Goal: Communication & Community: Answer question/provide support

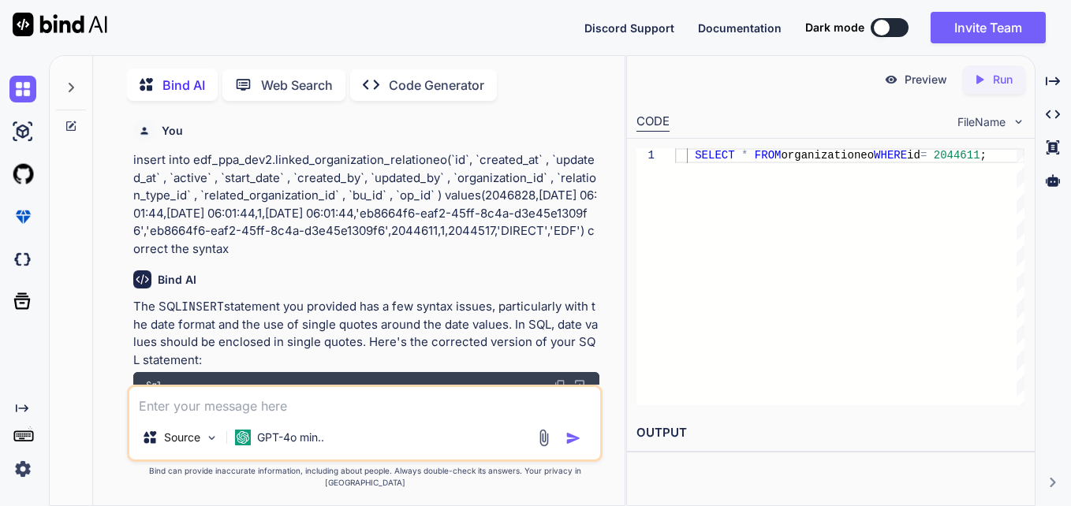
scroll to position [1194, 0]
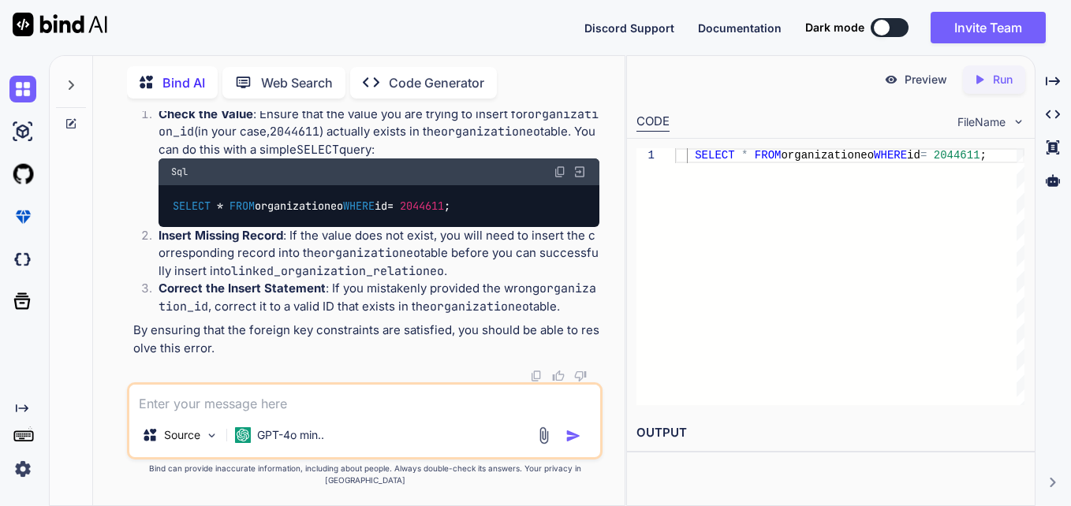
click at [402, 413] on textarea at bounding box center [364, 399] width 471 height 28
paste textarea "curl --location --request POST '[URL][DOMAIN_NAME]' \ --header 'Content-Type: a…"
type textarea "curl --location --request POST '[URL][DOMAIN_NAME]' \ --header 'Content-Type: a…"
type textarea "x"
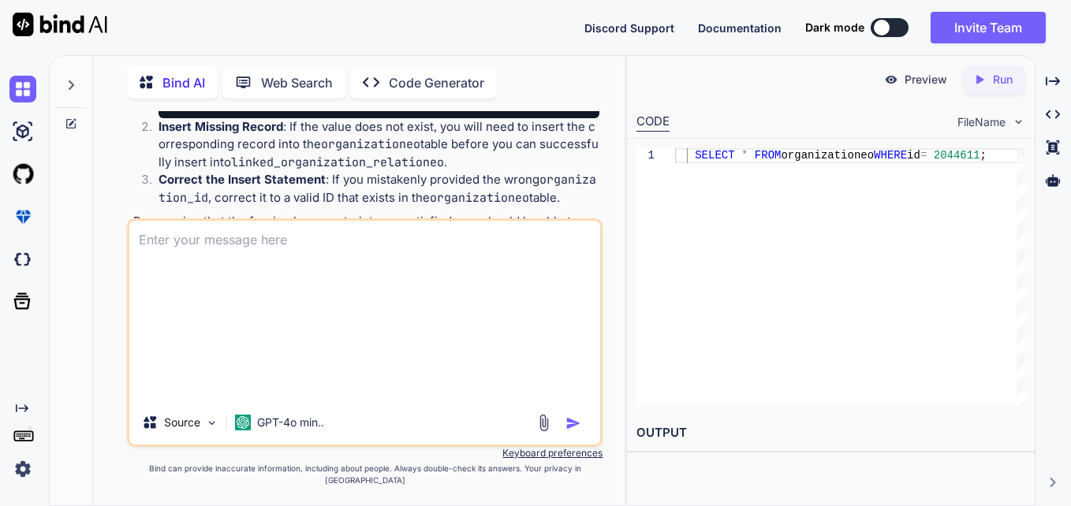
type textarea "x"
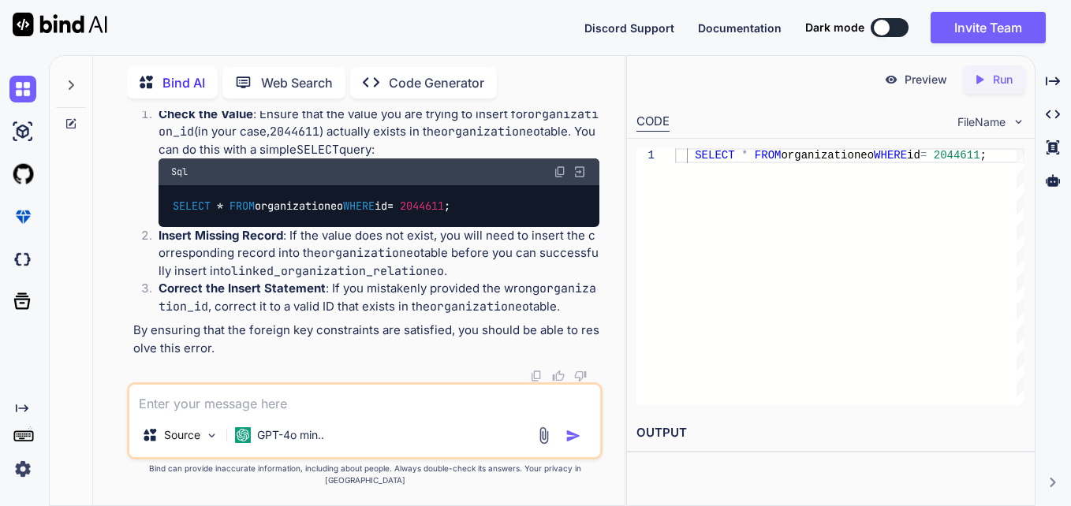
paste textarea "id|created_at|updated_at|active|ccb_person_id|crm_customer_id|end_date|incorpor…"
type textarea "id|created_at|updated_at|active|ccb_person_id|crm_customer_id|end_date|incorpor…"
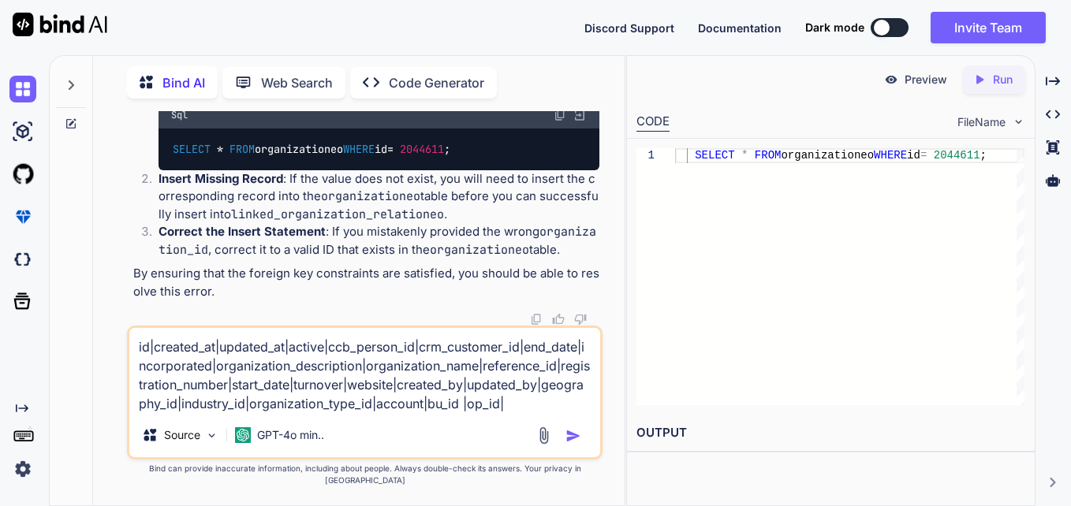
type textarea "x"
type textarea "id|created_at|updated_at|active|ccb_person_id|crm_customer_id|end_date|incorpor…"
type textarea "x"
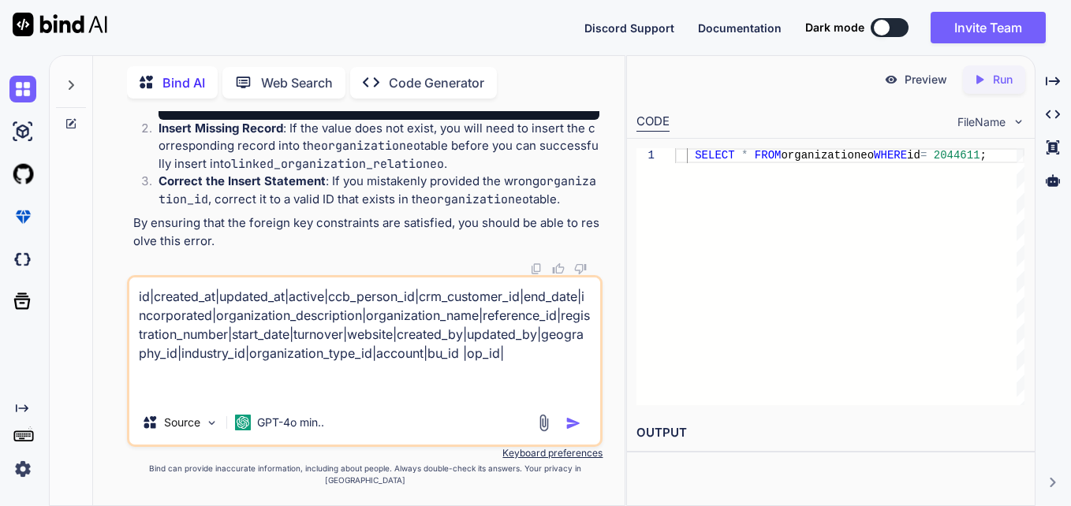
type textarea "id|created_at|updated_at|active|ccb_person_id|crm_customer_id|end_date|incorpor…"
type textarea "x"
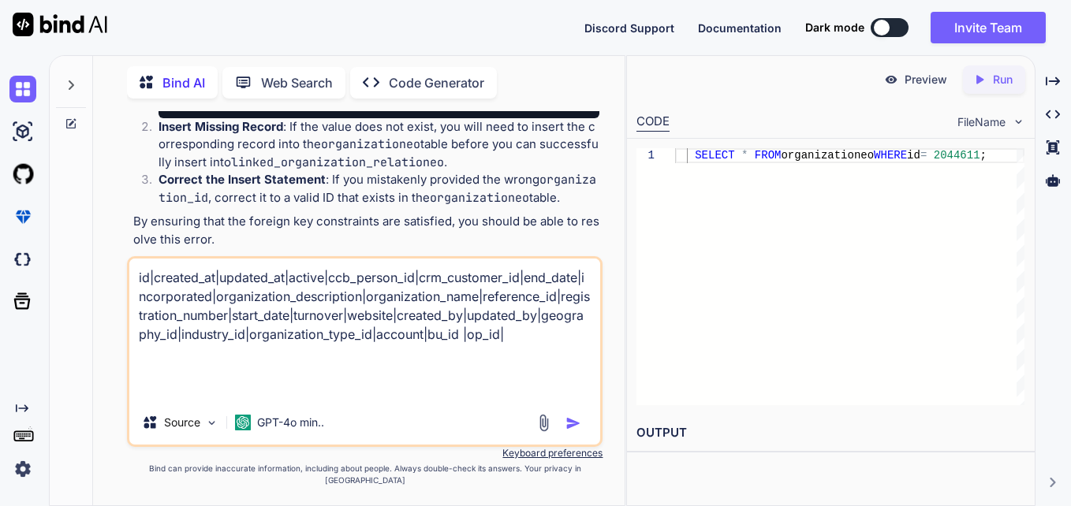
type textarea "id|created_at|updated_at|active|ccb_person_id|crm_customer_id|end_date|incorpor…"
type textarea "x"
type textarea "id|created_at|updated_at|active|ccb_person_id|crm_customer_id|end_date|incorpor…"
type textarea "x"
type textarea "id|created_at|updated_at|active|ccb_person_id|crm_customer_id|end_date|incorpor…"
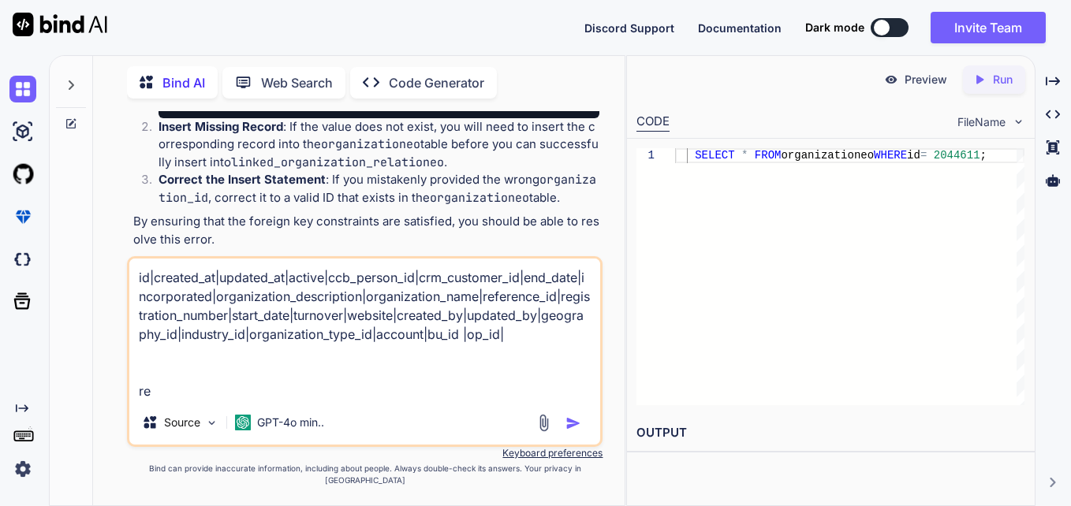
type textarea "x"
type textarea "id|created_at|updated_at|active|ccb_person_id|crm_customer_id|end_date|incorpor…"
type textarea "x"
type textarea "id|created_at|updated_at|active|ccb_person_id|crm_customer_id|end_date|incorpor…"
type textarea "x"
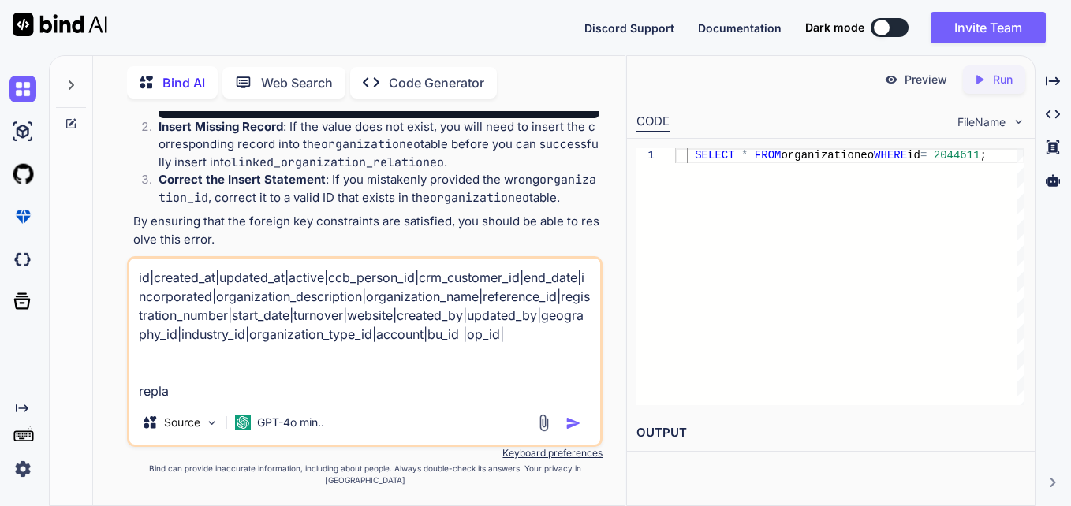
type textarea "id|created_at|updated_at|active|ccb_person_id|crm_customer_id|end_date|incorpor…"
type textarea "x"
type textarea "id|created_at|updated_at|active|ccb_person_id|crm_customer_id|end_date|incorpor…"
type textarea "x"
type textarea "id|created_at|updated_at|active|ccb_person_id|crm_customer_id|end_date|incorpor…"
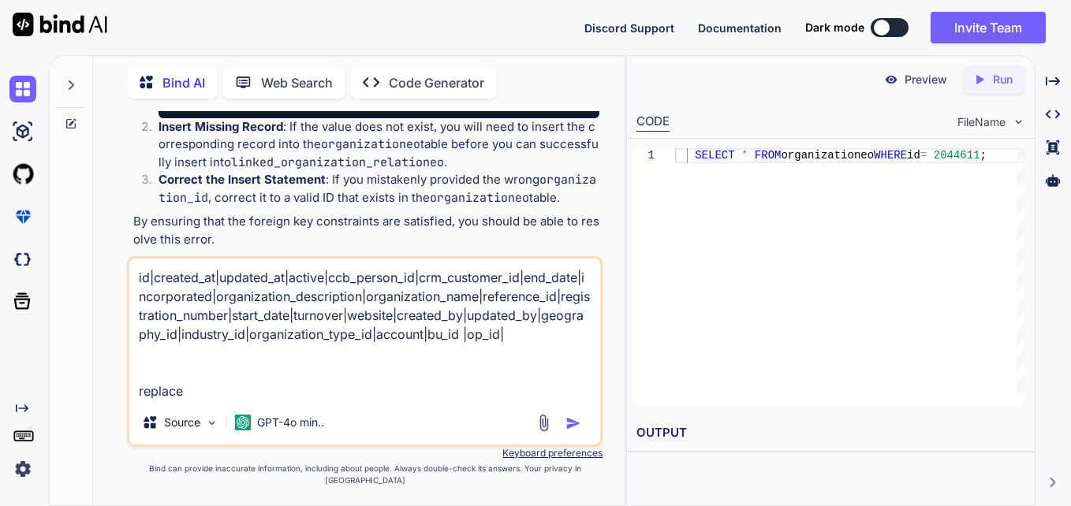
type textarea "x"
type textarea "id|created_at|updated_at|active|ccb_person_id|crm_customer_id|end_date|incorpor…"
type textarea "x"
type textarea "id|created_at|updated_at|active|ccb_person_id|crm_customer_id|end_date|incorpor…"
type textarea "x"
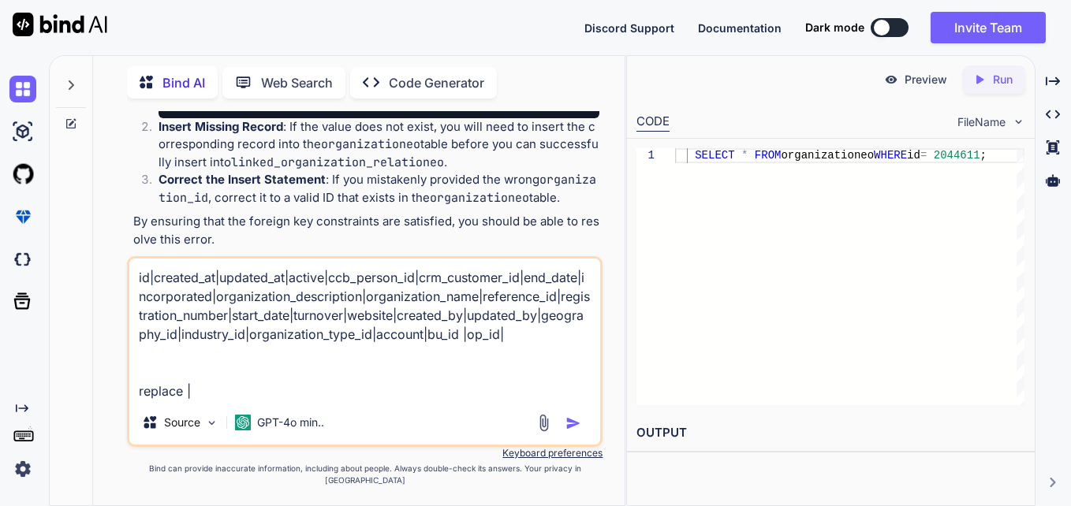
type textarea "id|created_at|updated_at|active|ccb_person_id|crm_customer_id|end_date|incorpor…"
type textarea "x"
type textarea "id|created_at|updated_at|active|ccb_person_id|crm_customer_id|end_date|incorpor…"
type textarea "x"
type textarea "id|created_at|updated_at|active|ccb_person_id|crm_customer_id|end_date|incorpor…"
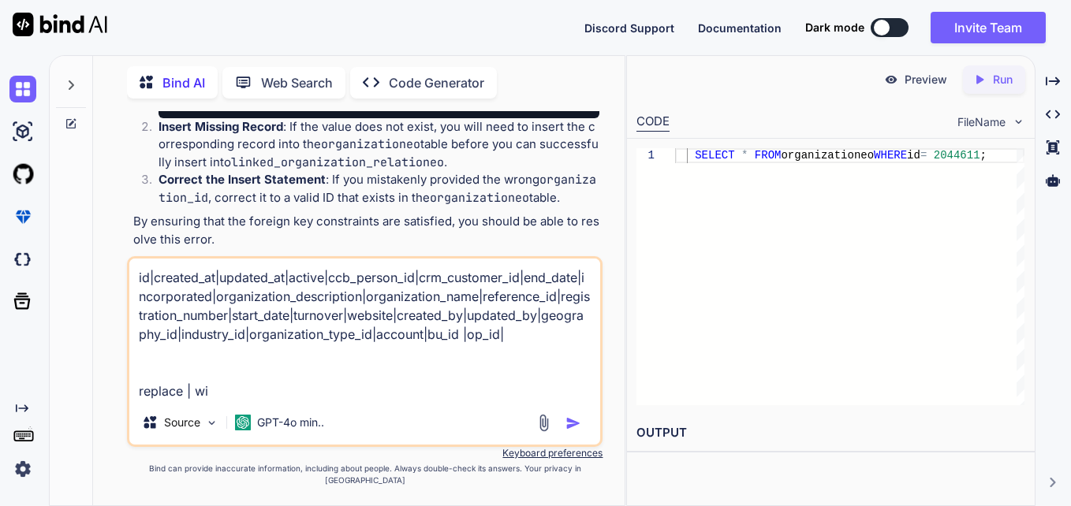
type textarea "x"
type textarea "id|created_at|updated_at|active|ccb_person_id|crm_customer_id|end_date|incorpor…"
type textarea "x"
type textarea "id|created_at|updated_at|active|ccb_person_id|crm_customer_id|end_date|incorpor…"
type textarea "x"
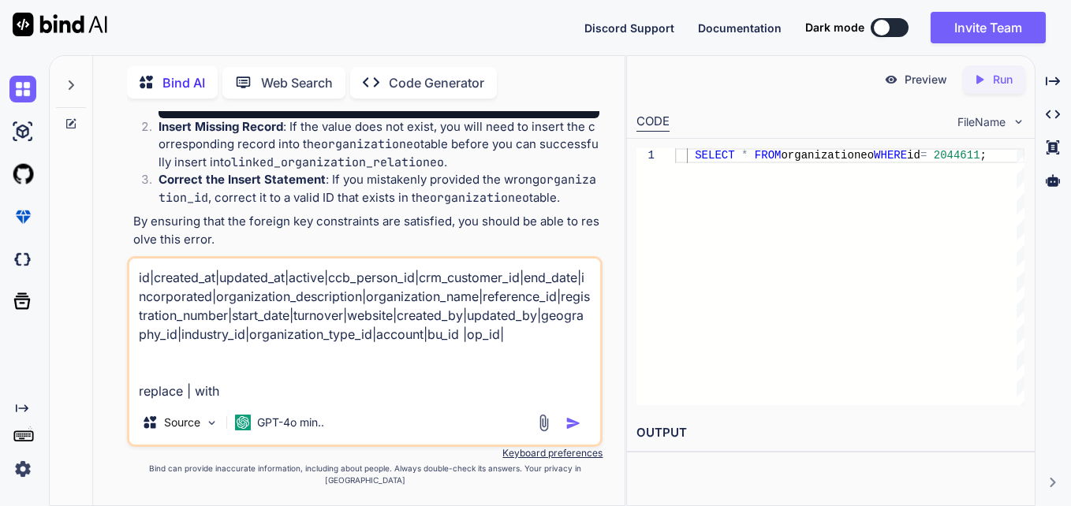
type textarea "id|created_at|updated_at|active|ccb_person_id|crm_customer_id|end_date|incorpor…"
type textarea "x"
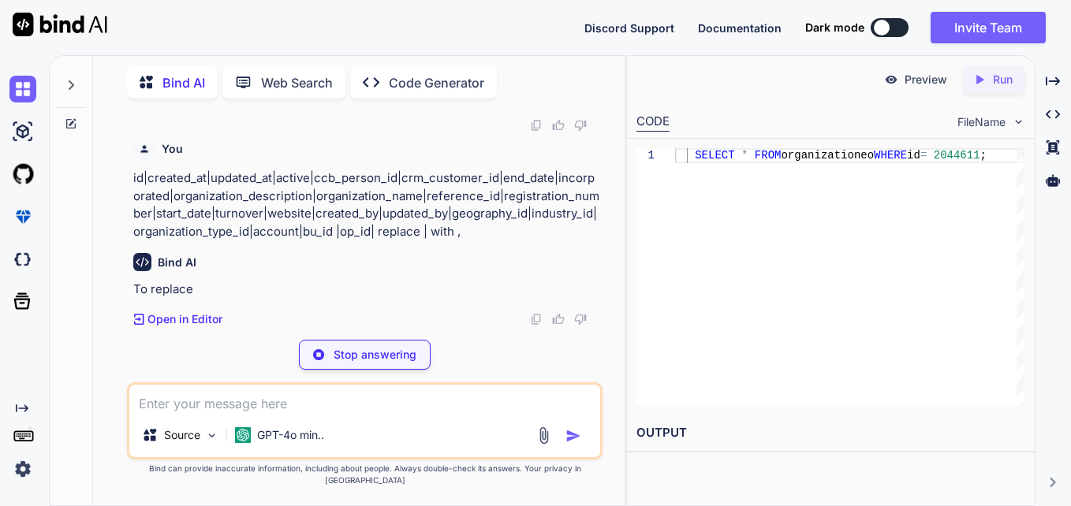
scroll to position [1470, 0]
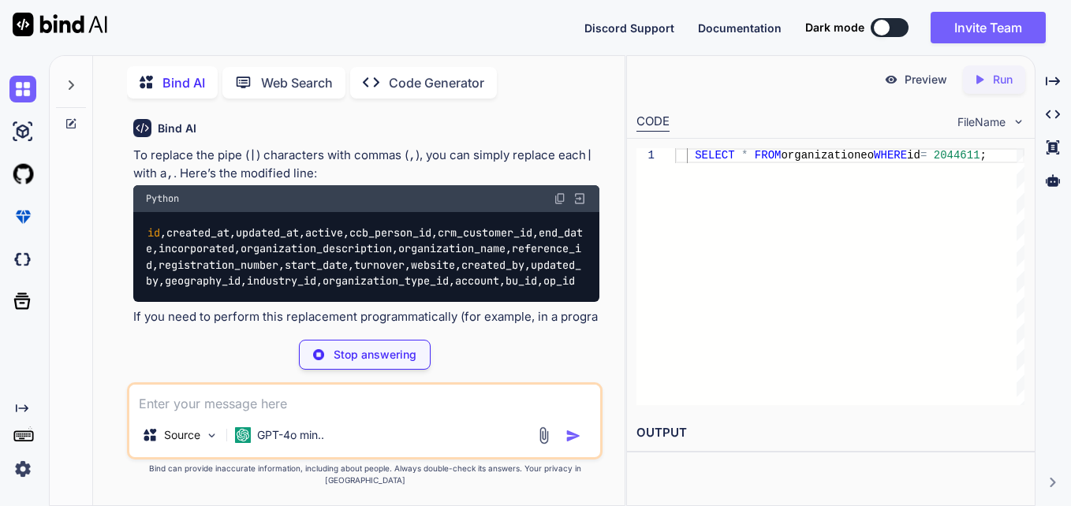
type textarea "x"
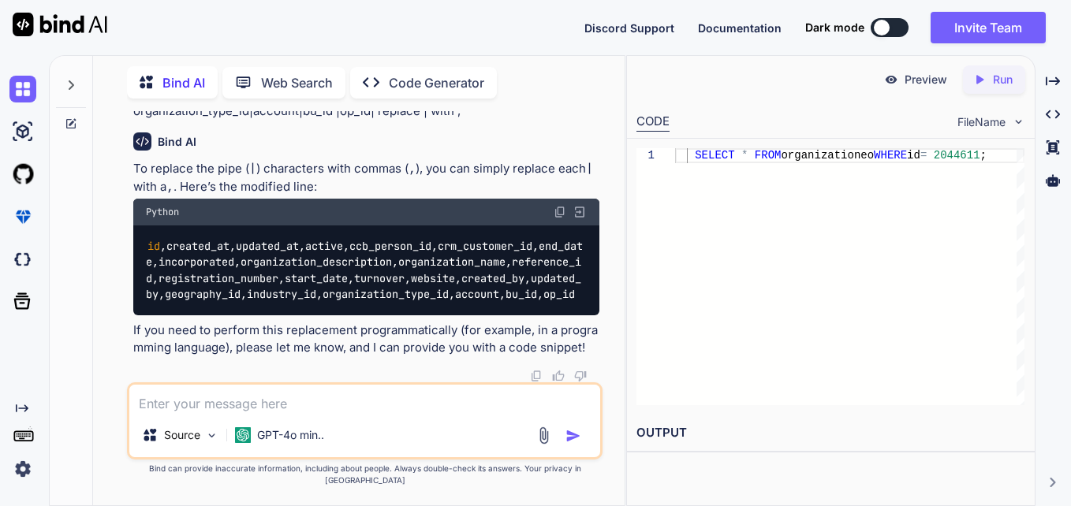
click at [822, 204] on div "SELECT * FROM organizationeo WHERE id = 2044611 ;" at bounding box center [849, 276] width 349 height 257
click at [560, 207] on img at bounding box center [560, 212] width 13 height 13
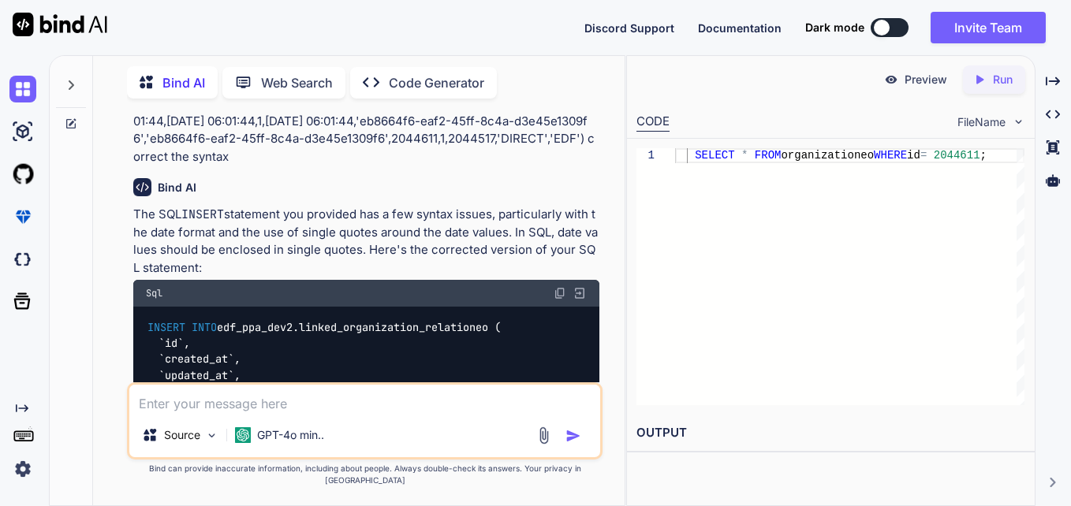
scroll to position [89, 0]
click at [303, 413] on textarea at bounding box center [364, 399] width 471 height 28
paste textarea "insert into edf_ppa_dev2.organizationeo(id,organization_name,incorporated,regis…"
type textarea "insert into edf_ppa_dev2.organizationeo(id,organization_name,incorporated,regis…"
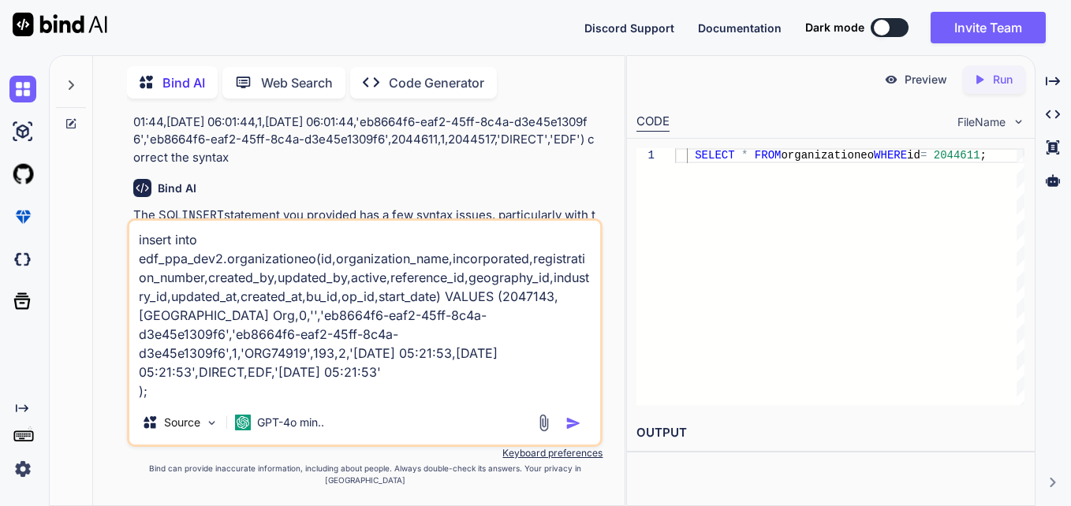
type textarea "x"
type textarea "insert into edf_ppa_dev2.organizationeo(id,organization_name,incorporated,regis…"
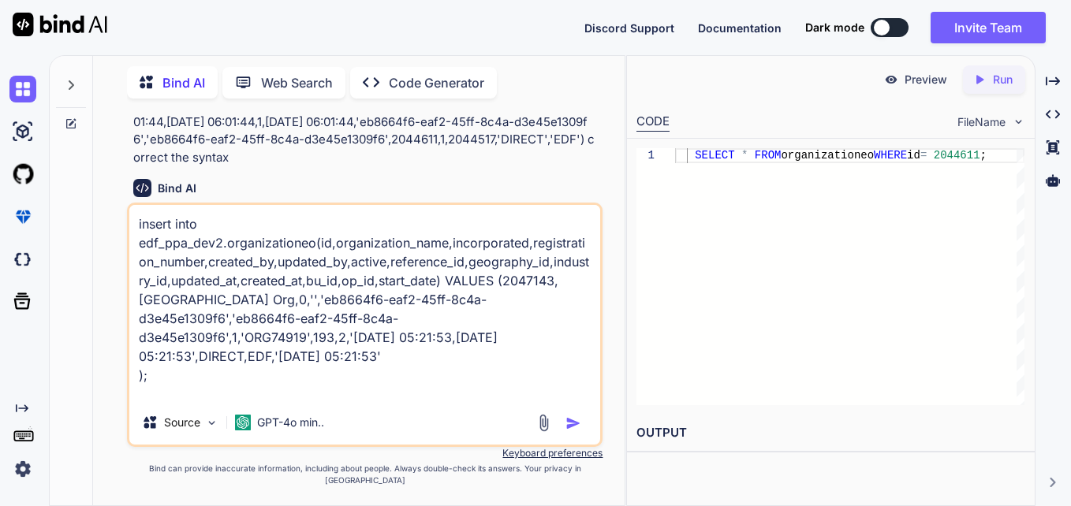
type textarea "x"
type textarea "insert into edf_ppa_dev2.organizationeo(id,organization_name,incorporated,regis…"
type textarea "x"
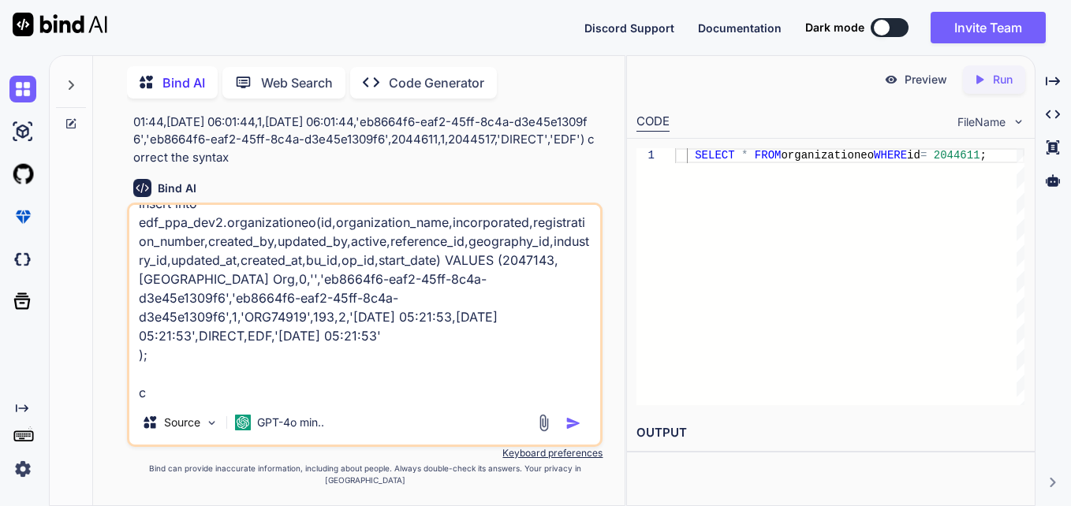
type textarea "insert into edf_ppa_dev2.organizationeo(id,organization_name,incorporated,regis…"
type textarea "x"
type textarea "insert into edf_ppa_dev2.organizationeo(id,organization_name,incorporated,regis…"
type textarea "x"
type textarea "insert into edf_ppa_dev2.organizationeo(id,organization_name,incorporated,regis…"
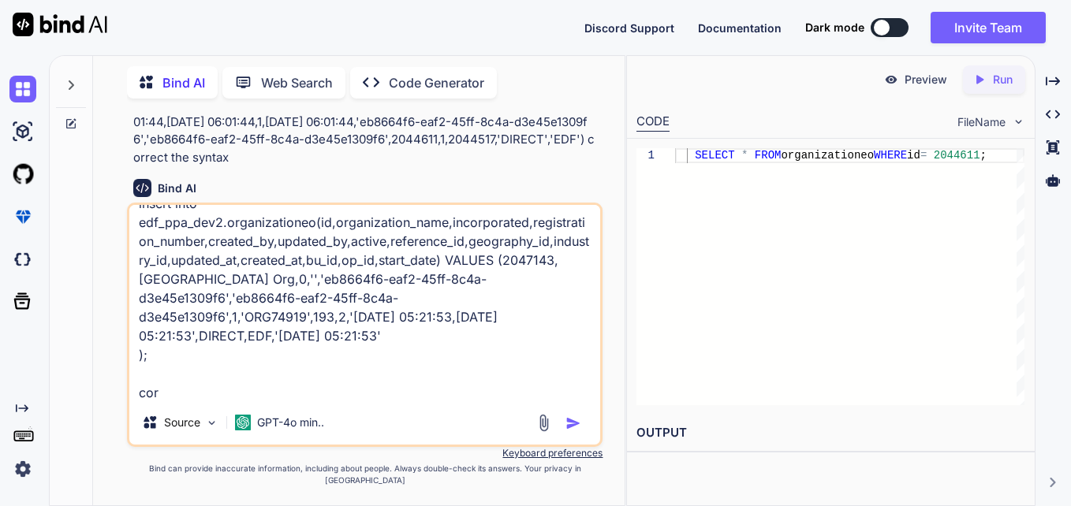
type textarea "x"
type textarea "insert into edf_ppa_dev2.organizationeo(id,organization_name,incorporated,regis…"
type textarea "x"
type textarea "insert into edf_ppa_dev2.organizationeo(id,organization_name,incorporated,regis…"
type textarea "x"
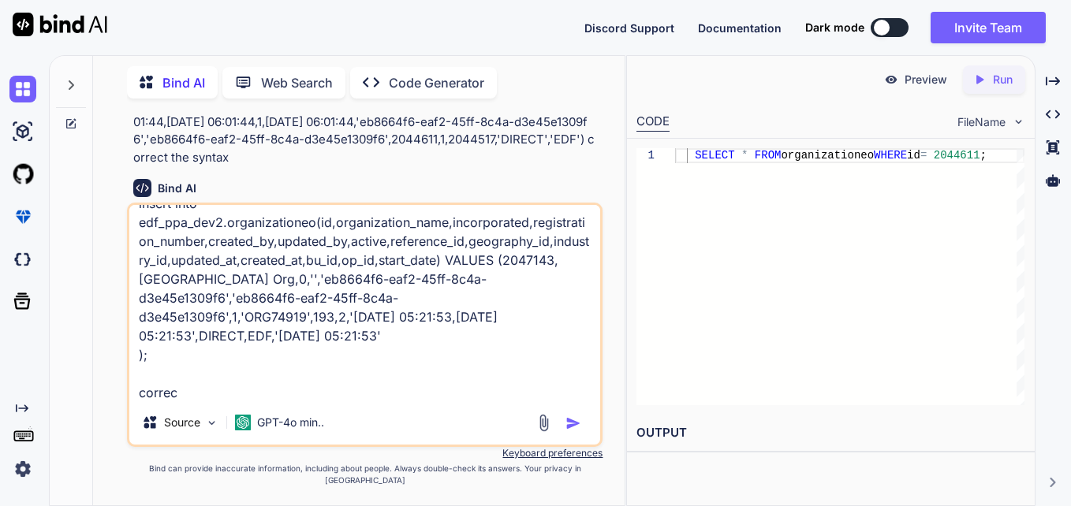
type textarea "insert into edf_ppa_dev2.organizationeo(id,organization_name,incorporated,regis…"
type textarea "x"
type textarea "insert into edf_ppa_dev2.organizationeo(id,organization_name,incorporated,regis…"
type textarea "x"
type textarea "insert into edf_ppa_dev2.organizationeo(id,organization_name,incorporated,regis…"
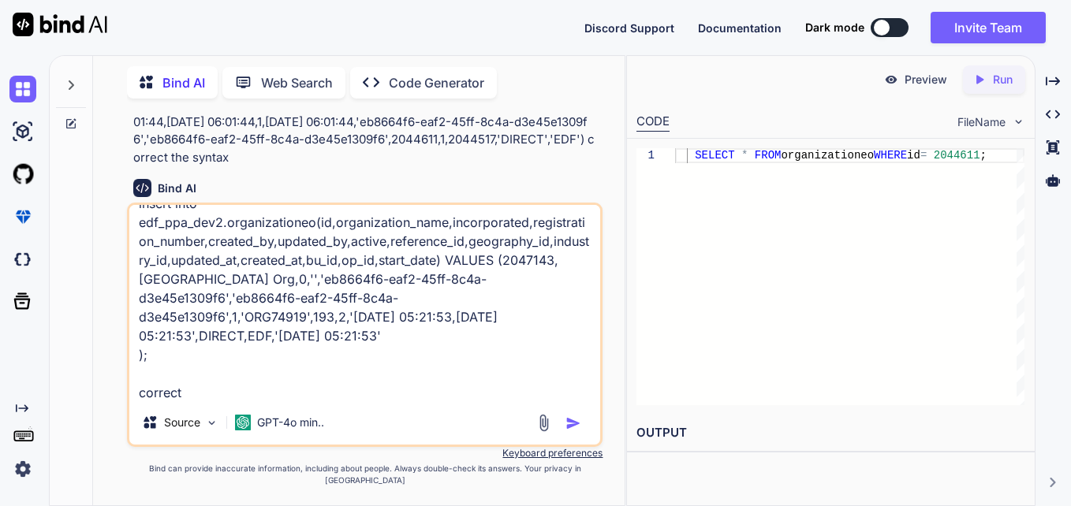
type textarea "x"
type textarea "insert into edf_ppa_dev2.organizationeo(id,organization_name,incorporated,regis…"
type textarea "x"
type textarea "insert into edf_ppa_dev2.organizationeo(id,organization_name,incorporated,regis…"
type textarea "x"
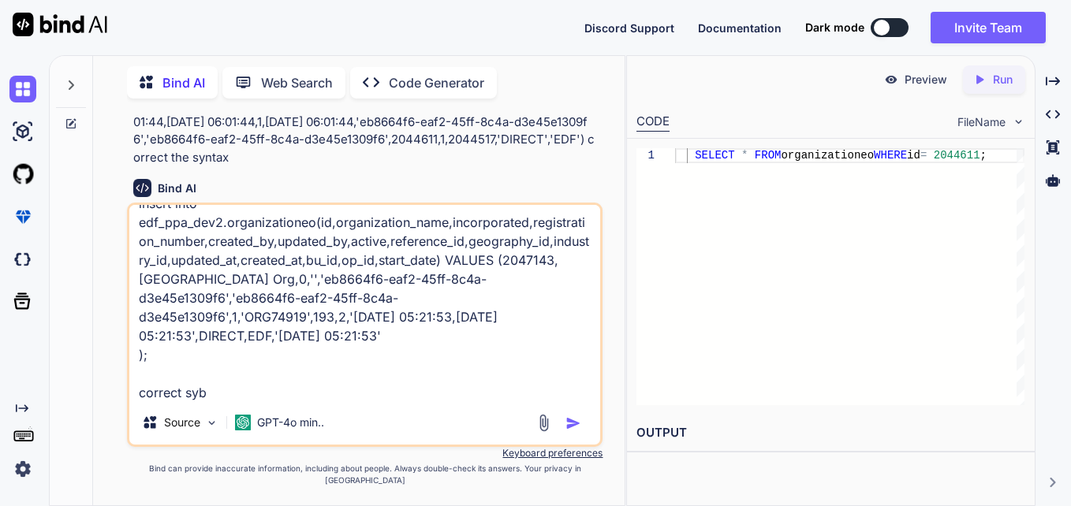
type textarea "insert into edf_ppa_dev2.organizationeo(id,organization_name,incorporated,regis…"
type textarea "x"
type textarea "insert into edf_ppa_dev2.organizationeo(id,organization_name,incorporated,regis…"
type textarea "x"
type textarea "insert into edf_ppa_dev2.organizationeo(id,organization_name,incorporated,regis…"
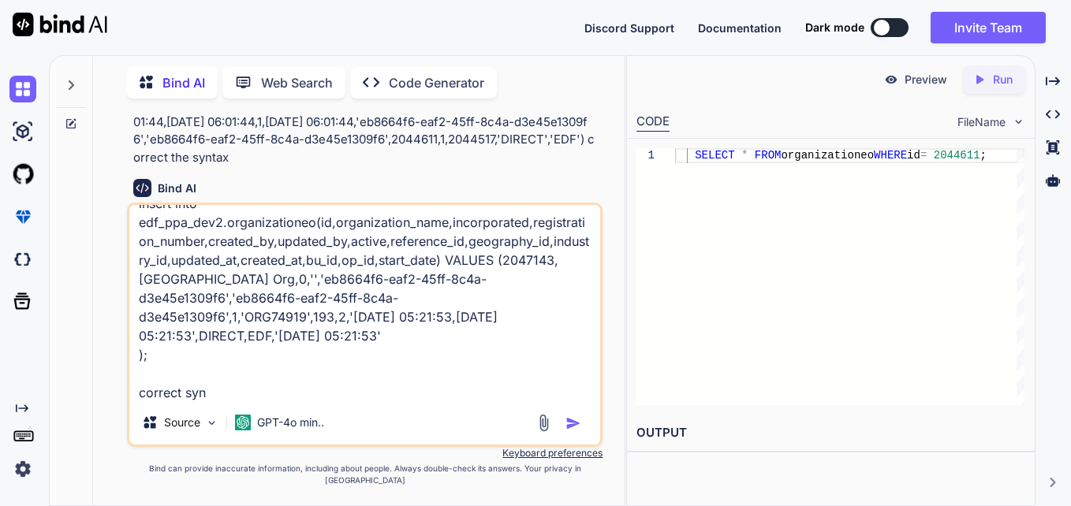
type textarea "x"
type textarea "insert into edf_ppa_dev2.organizationeo(id,organization_name,incorporated,regis…"
type textarea "x"
type textarea "insert into edf_ppa_dev2.organizationeo(id,organization_name,incorporated,regis…"
type textarea "x"
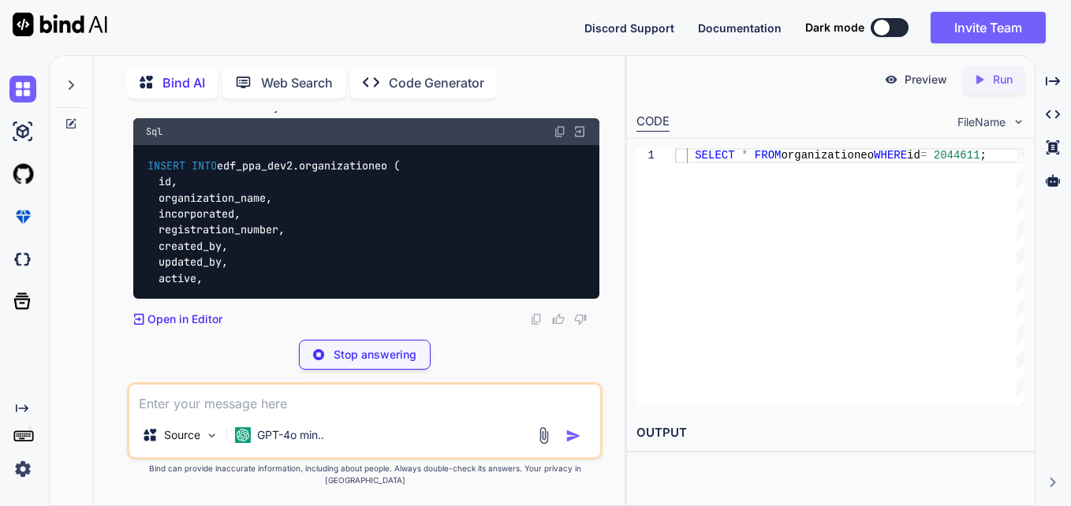
scroll to position [2161, 0]
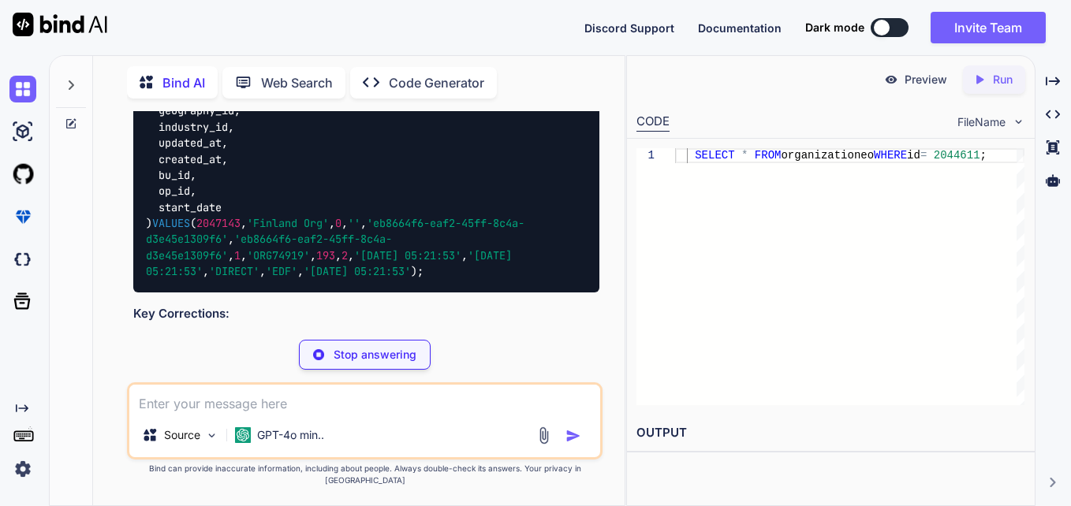
type textarea "x"
type textarea "'EDF', '[DATE] 05:21:53' );"
type textarea "x"
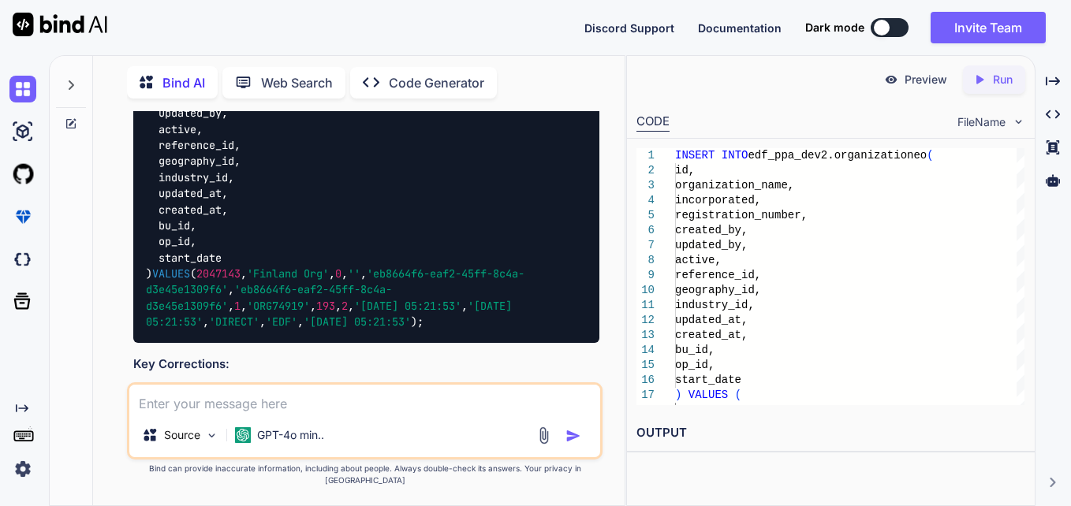
scroll to position [2103, 0]
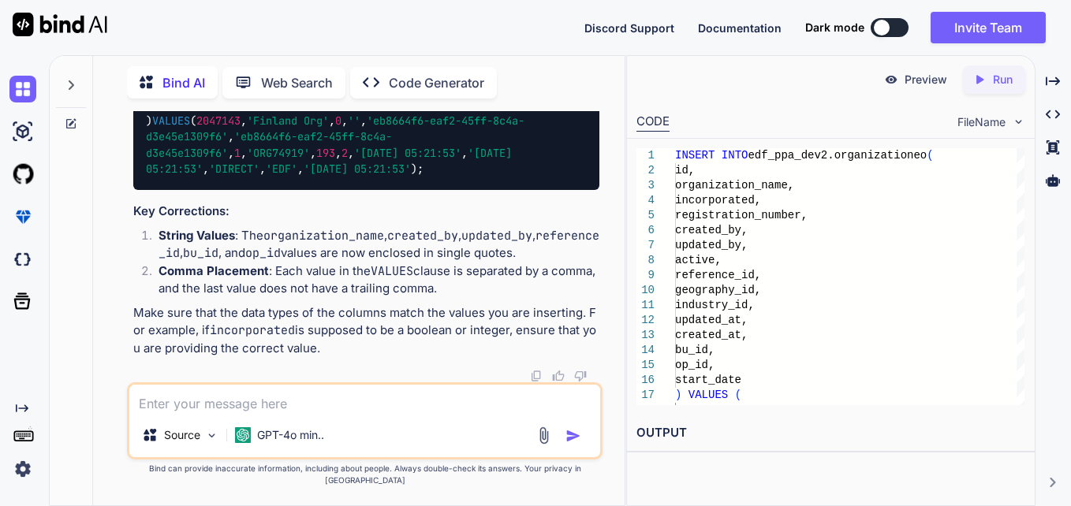
scroll to position [2345, 0]
